Goal: Navigation & Orientation: Find specific page/section

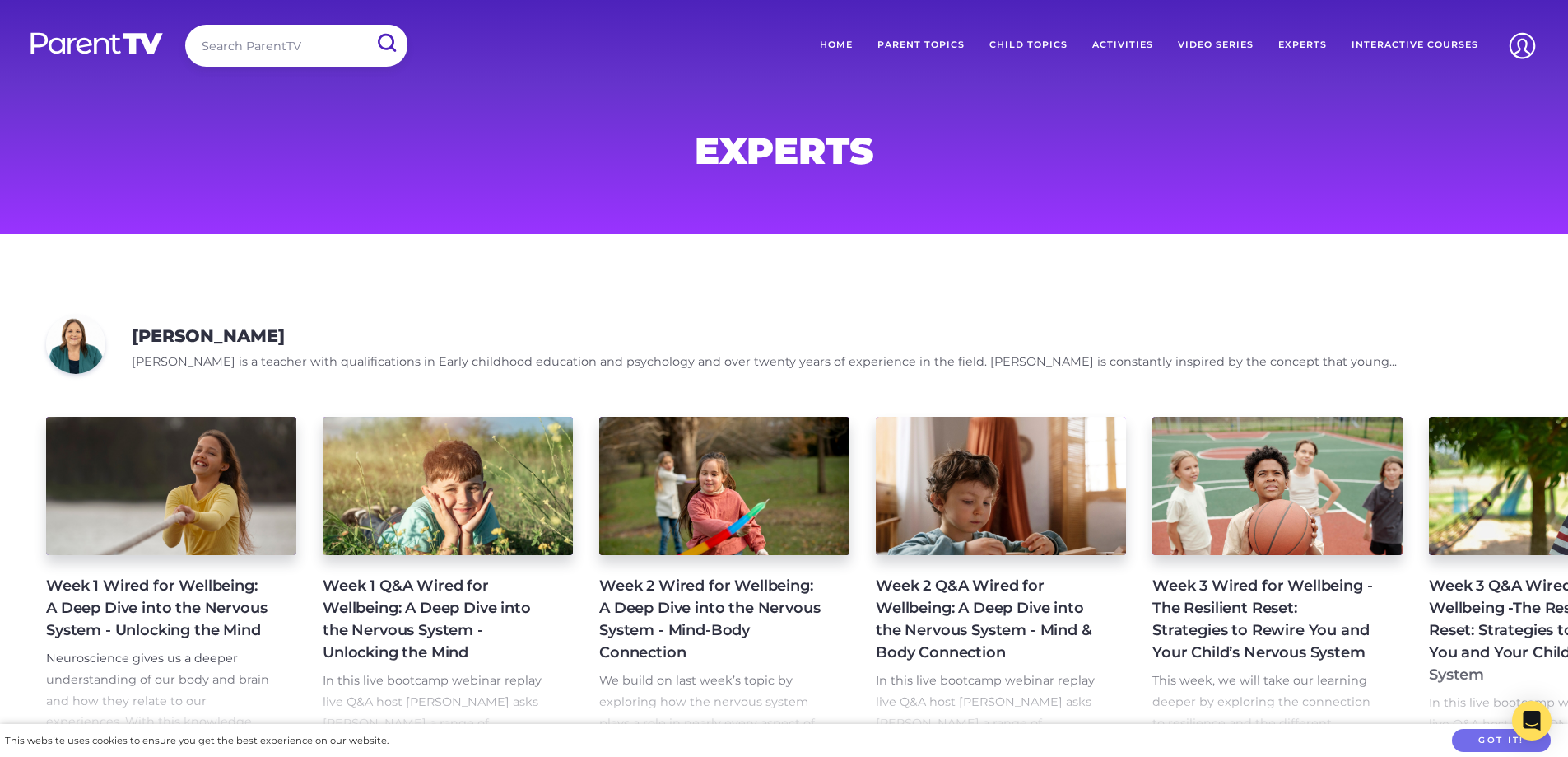
click at [1450, 42] on link "Interactive Courses" at bounding box center [1415, 45] width 151 height 41
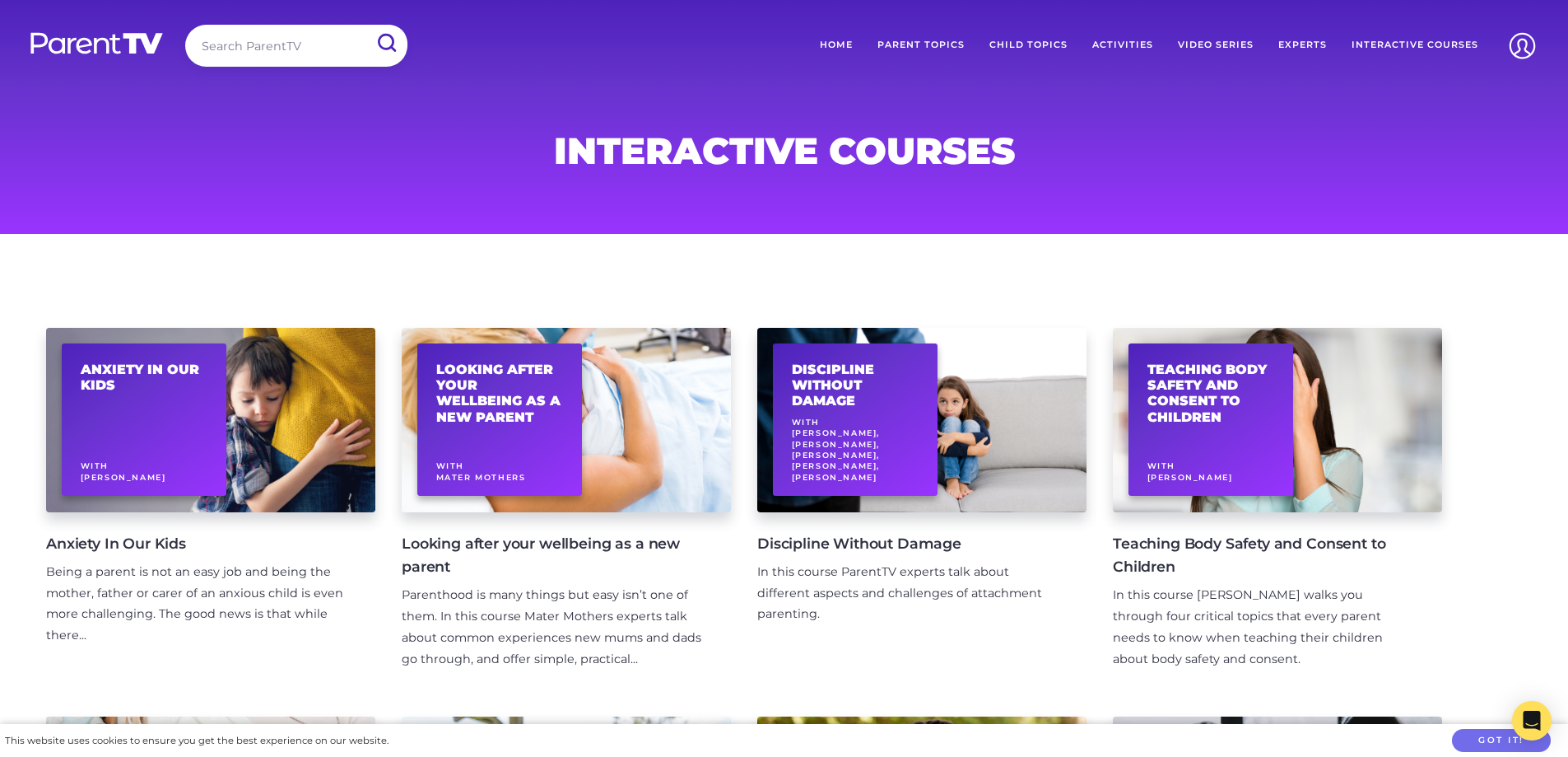
click at [907, 49] on link "Parent Topics" at bounding box center [922, 45] width 112 height 41
